Goal: Task Accomplishment & Management: Manage account settings

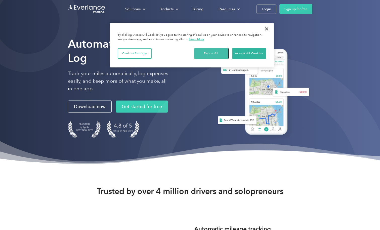
click at [205, 55] on button "Reject All" at bounding box center [211, 53] width 34 height 11
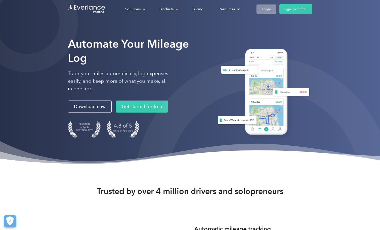
click at [269, 8] on div "Login" at bounding box center [266, 9] width 9 height 6
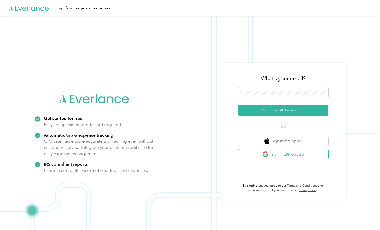
click at [269, 154] on img "button" at bounding box center [266, 154] width 6 height 6
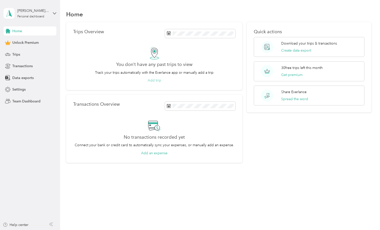
click at [156, 80] on button "Add trip" at bounding box center [155, 80] width 14 height 5
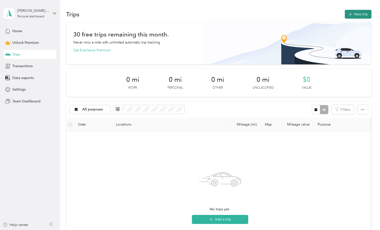
click at [355, 10] on button "New trip" at bounding box center [358, 14] width 27 height 9
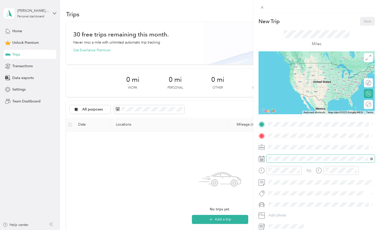
click at [371, 158] on icon at bounding box center [372, 159] width 3 height 3
click at [16, 91] on div "New Trip Save This trip cannot be edited because it is either under review, app…" at bounding box center [190, 115] width 380 height 230
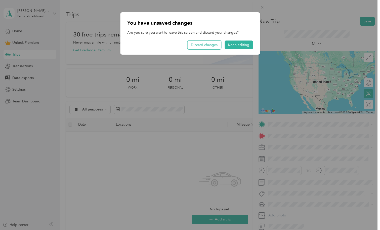
click at [210, 43] on button "Discard changes" at bounding box center [205, 45] width 34 height 9
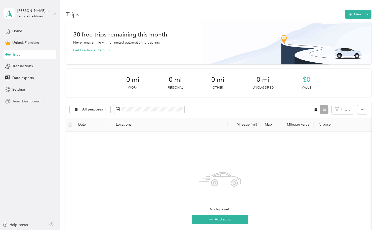
click at [18, 100] on span "Team Dashboard" at bounding box center [26, 101] width 28 height 5
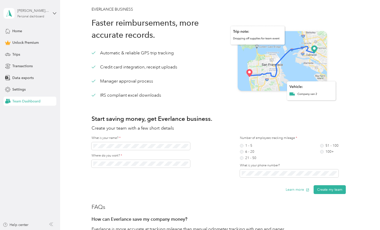
click at [37, 17] on div "Personal dashboard" at bounding box center [30, 16] width 27 height 3
click at [80, 10] on div "EVERLANCE BUSINESS Faster reimbursements, more accurate records. Automatic & re…" at bounding box center [218, 202] width 305 height 393
click at [16, 53] on span "Trips" at bounding box center [16, 54] width 8 height 5
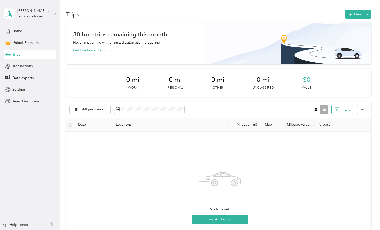
click at [342, 109] on button "Filters" at bounding box center [343, 109] width 22 height 9
click at [361, 110] on button "button" at bounding box center [363, 109] width 11 height 9
click at [360, 14] on button "New trip" at bounding box center [358, 14] width 27 height 9
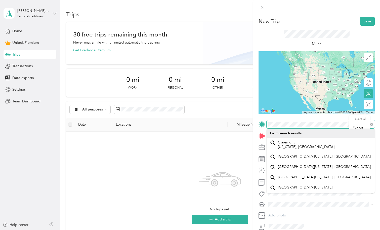
click at [266, 116] on div "New Trip Save This trip cannot be edited because it is either under review, app…" at bounding box center [317, 124] width 116 height 214
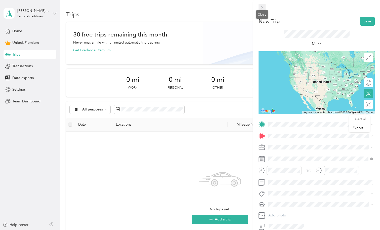
click at [261, 8] on icon at bounding box center [262, 7] width 3 height 3
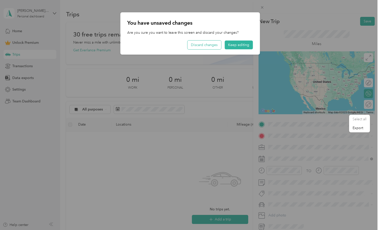
click at [216, 45] on button "Discard changes" at bounding box center [205, 45] width 34 height 9
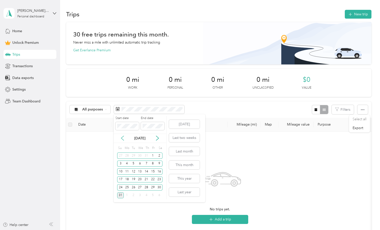
click at [121, 136] on icon at bounding box center [122, 138] width 5 height 5
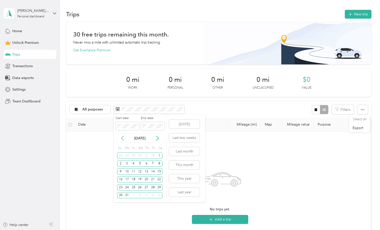
click at [121, 136] on icon at bounding box center [122, 138] width 5 height 5
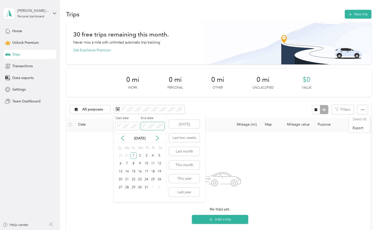
click at [163, 127] on span at bounding box center [153, 126] width 24 height 8
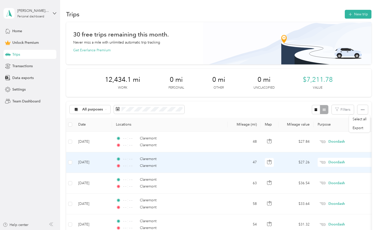
click at [229, 165] on td "47" at bounding box center [244, 162] width 33 height 21
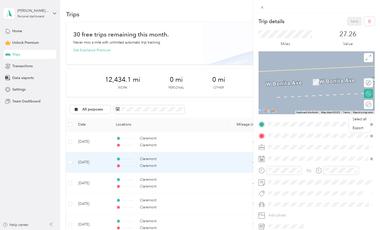
click at [222, 110] on div "Trip details Save This trip cannot be edited because it is either under review,…" at bounding box center [190, 115] width 380 height 230
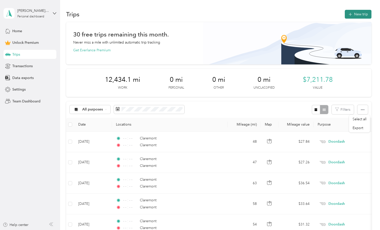
click at [353, 14] on icon "button" at bounding box center [351, 15] width 6 height 6
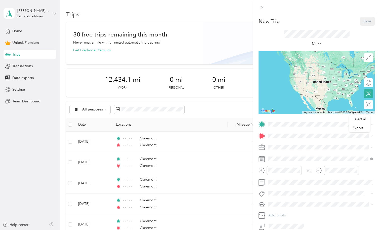
click at [23, 31] on div "New Trip Save This trip cannot be edited because it is either under review, app…" at bounding box center [190, 115] width 380 height 230
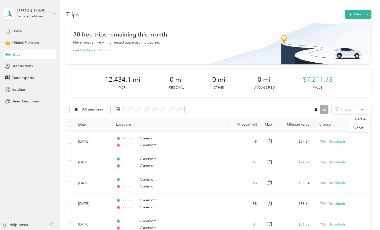
click at [20, 30] on span "Home" at bounding box center [17, 30] width 10 height 5
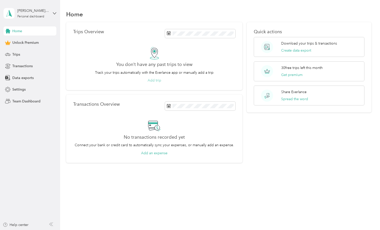
click at [154, 80] on button "Add trip" at bounding box center [155, 80] width 14 height 5
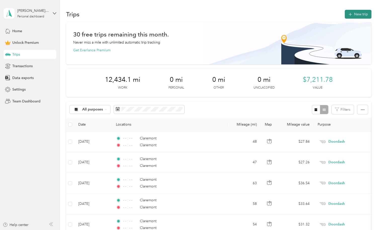
click at [359, 14] on button "New trip" at bounding box center [358, 14] width 27 height 9
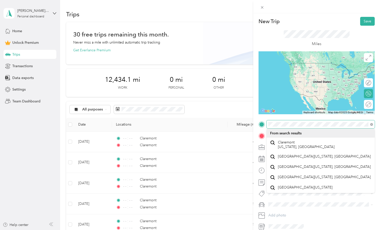
click at [263, 113] on div "New Trip Save This trip cannot be edited because it is either under review, app…" at bounding box center [317, 124] width 116 height 214
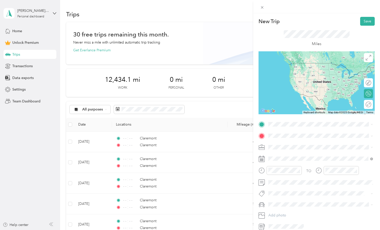
click at [241, 53] on div "New Trip Save This trip cannot be edited because it is either under review, app…" at bounding box center [190, 115] width 380 height 230
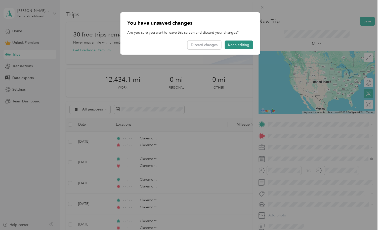
click at [239, 47] on button "Keep editing" at bounding box center [239, 45] width 28 height 9
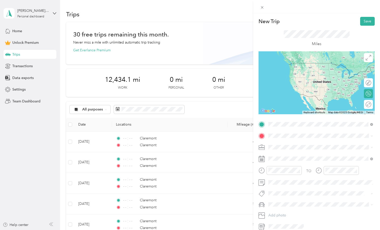
click at [282, 143] on span "Claremont [US_STATE], [GEOGRAPHIC_DATA]" at bounding box center [306, 144] width 57 height 9
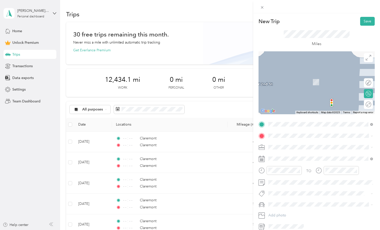
click at [281, 157] on span "Claremont [US_STATE], [GEOGRAPHIC_DATA]" at bounding box center [306, 153] width 57 height 9
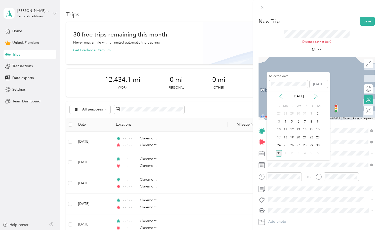
click at [280, 95] on icon at bounding box center [281, 96] width 3 height 5
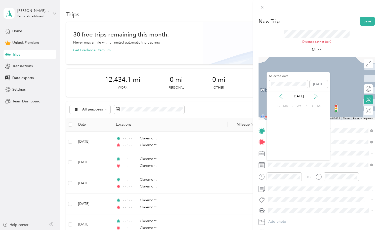
click at [280, 95] on icon at bounding box center [281, 96] width 3 height 5
click at [318, 85] on button "[DATE]" at bounding box center [319, 84] width 18 height 8
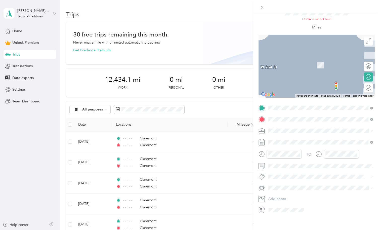
scroll to position [25, 0]
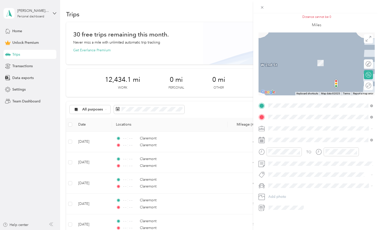
click at [275, 153] on span "Doordash" at bounding box center [278, 152] width 16 height 4
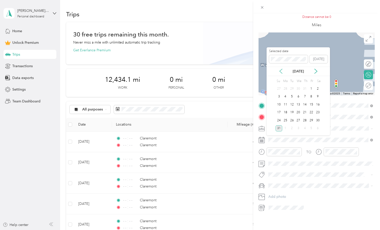
click at [281, 70] on icon at bounding box center [281, 71] width 5 height 5
click at [300, 88] on div "3" at bounding box center [298, 89] width 7 height 6
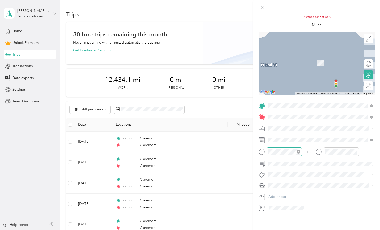
click at [299, 152] on icon "close-circle" at bounding box center [299, 152] width 4 height 4
click at [355, 151] on icon "close-circle" at bounding box center [356, 152] width 4 height 4
click at [261, 208] on icon at bounding box center [262, 208] width 7 height 7
click at [286, 204] on span at bounding box center [286, 208] width 39 height 8
click at [260, 207] on icon at bounding box center [261, 208] width 3 height 4
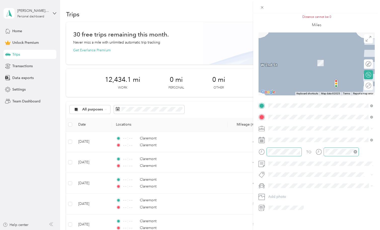
click at [260, 208] on icon at bounding box center [261, 208] width 3 height 4
click at [368, 65] on div at bounding box center [366, 63] width 11 height 5
click at [348, 64] on span "Edit route" at bounding box center [344, 63] width 16 height 5
click at [367, 63] on div at bounding box center [369, 64] width 5 height 5
click at [263, 210] on icon at bounding box center [262, 208] width 7 height 7
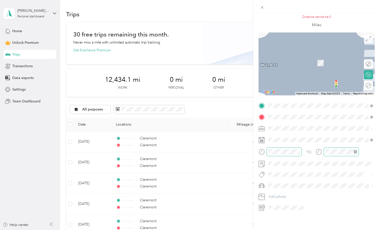
click at [368, 41] on icon at bounding box center [369, 39] width 6 height 6
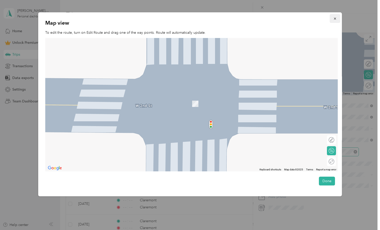
click at [336, 16] on button "button" at bounding box center [335, 18] width 11 height 9
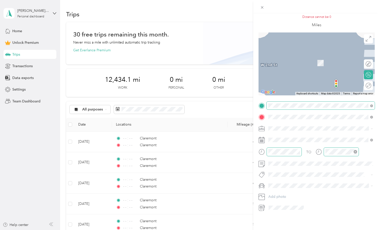
scroll to position [0, 0]
